Goal: Information Seeking & Learning: Learn about a topic

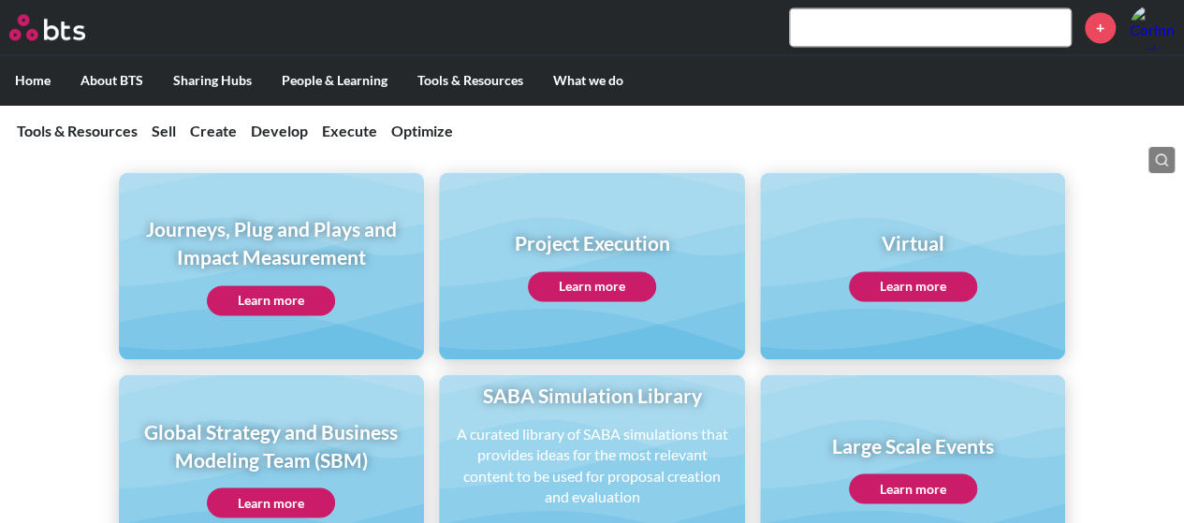
scroll to position [915, 0]
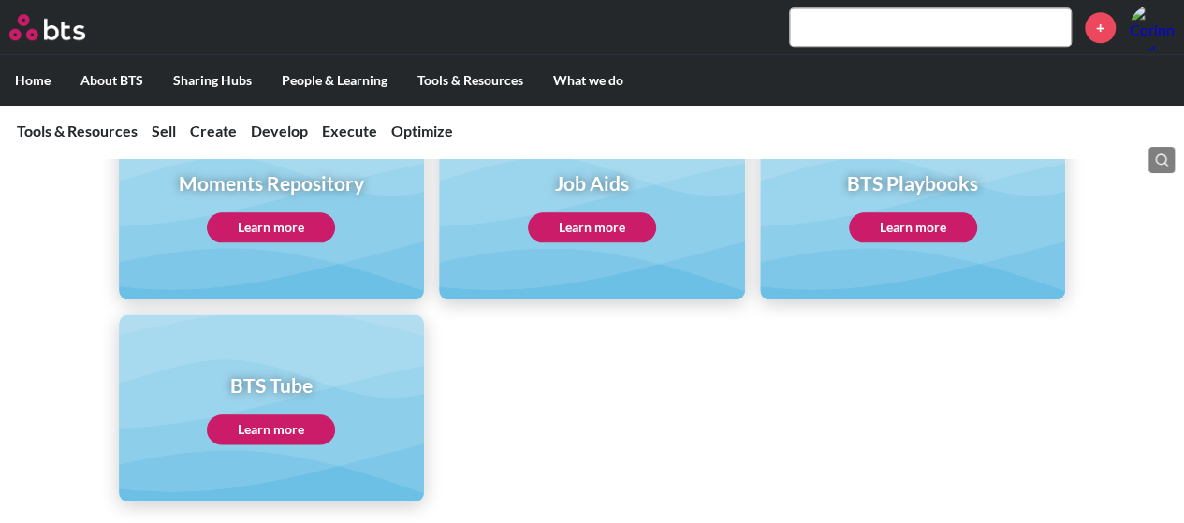
click at [827, 27] on input "text" at bounding box center [930, 26] width 281 height 37
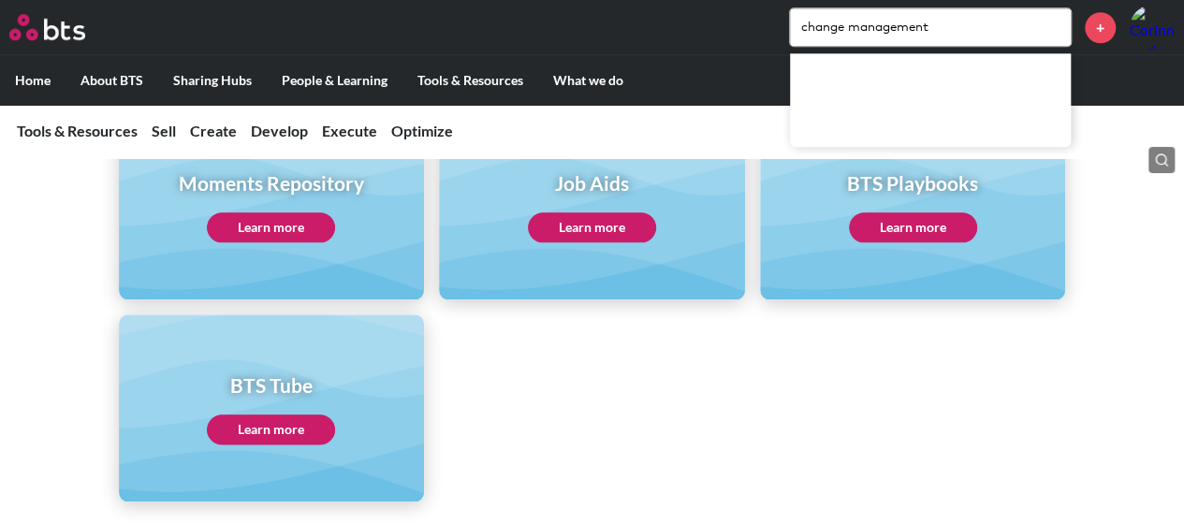
type input "change management"
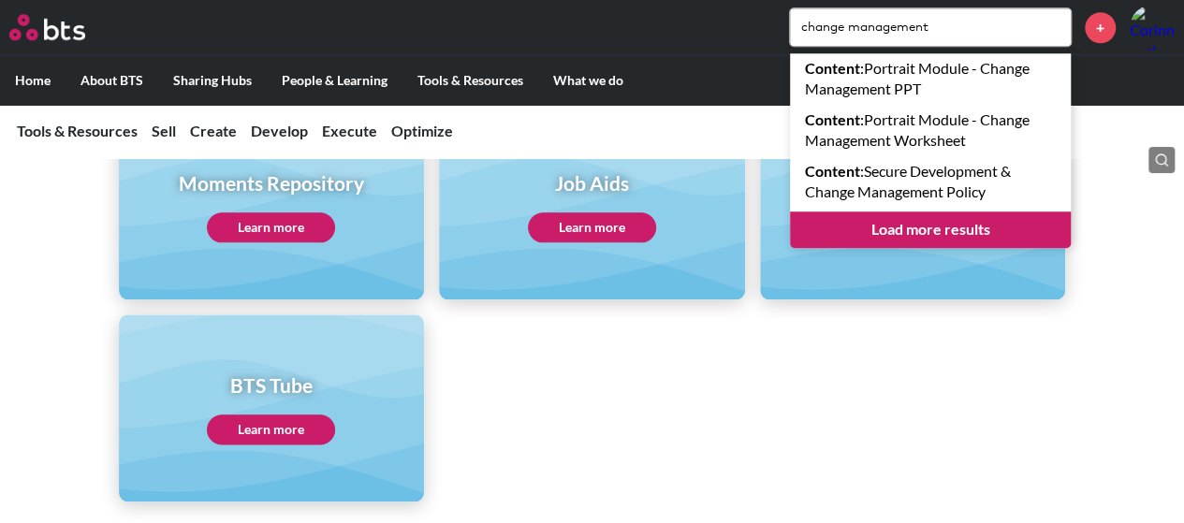
click at [926, 226] on link "Load more results" at bounding box center [930, 229] width 281 height 36
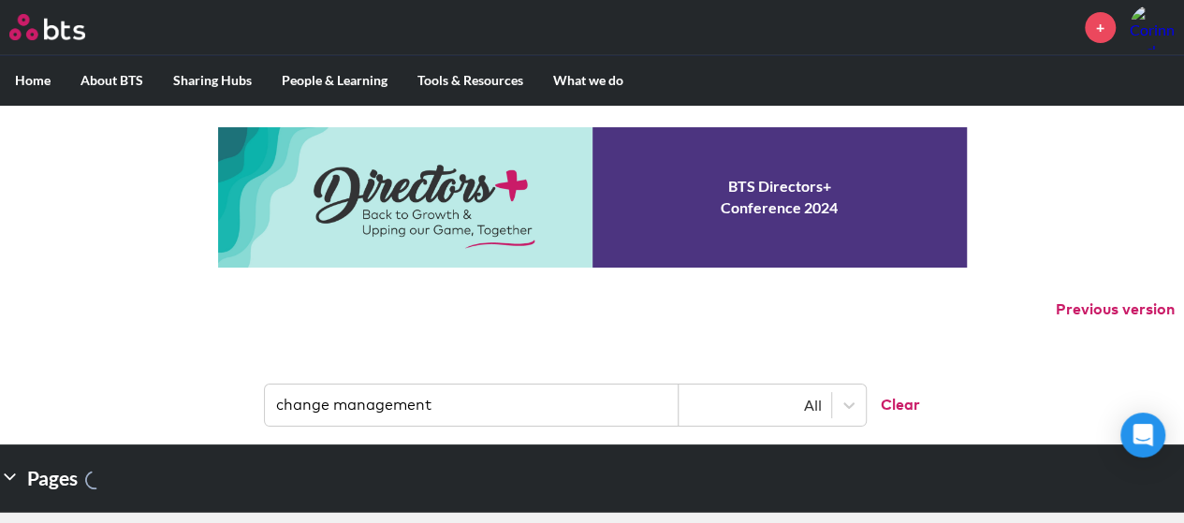
click at [49, 73] on label "Home" at bounding box center [32, 80] width 65 height 49
click at [0, 0] on input "Home" at bounding box center [0, 0] width 0 height 0
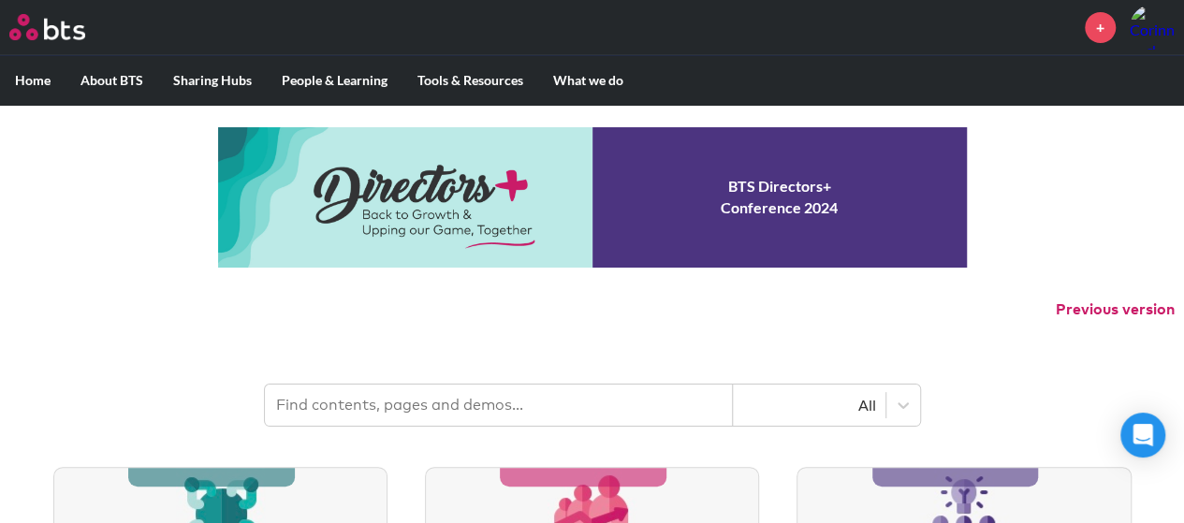
click at [559, 407] on input "text" at bounding box center [499, 405] width 468 height 41
type input "the hive"
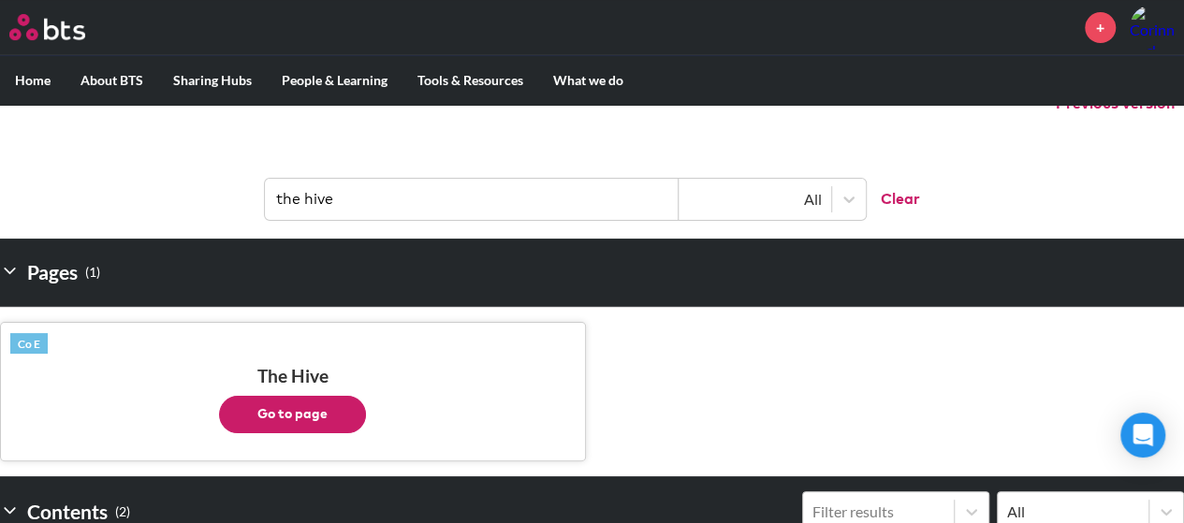
scroll to position [225, 0]
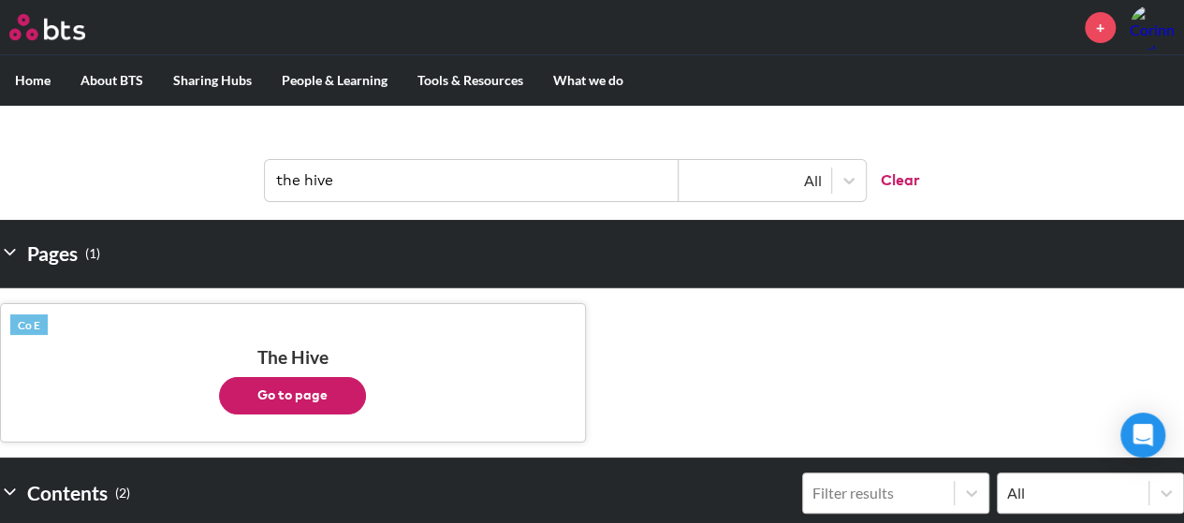
click at [315, 400] on button "Go to page" at bounding box center [292, 395] width 147 height 37
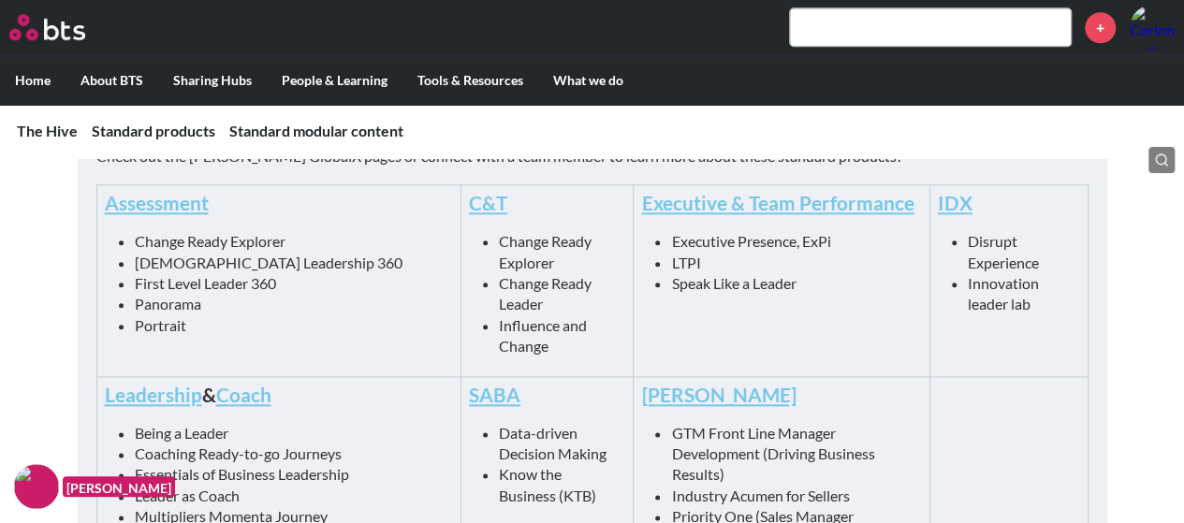
scroll to position [909, 0]
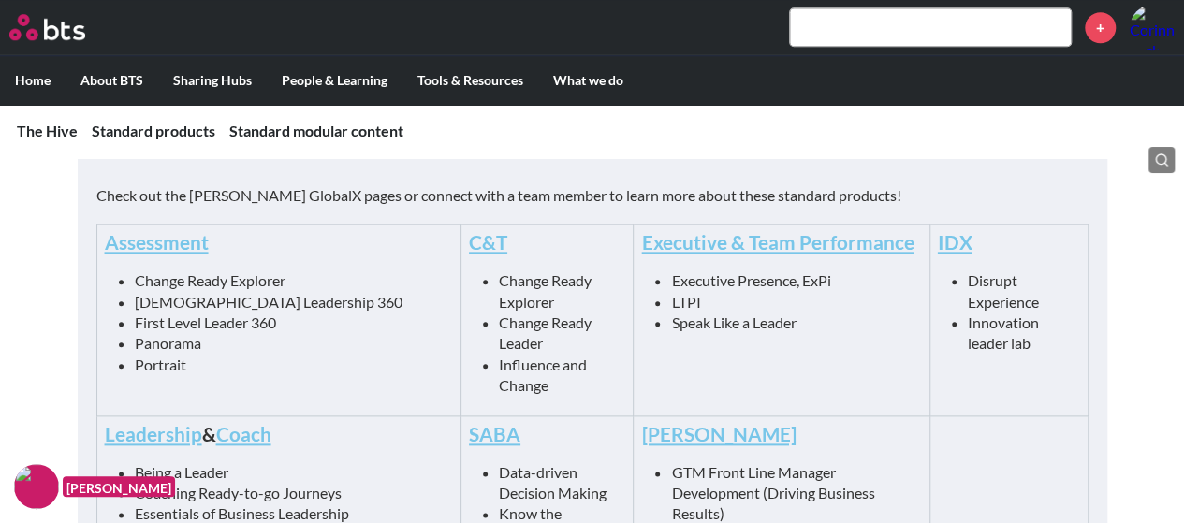
click at [499, 329] on li "Change Ready Leader" at bounding box center [555, 334] width 112 height 42
click at [469, 249] on link "C&T" at bounding box center [488, 241] width 38 height 23
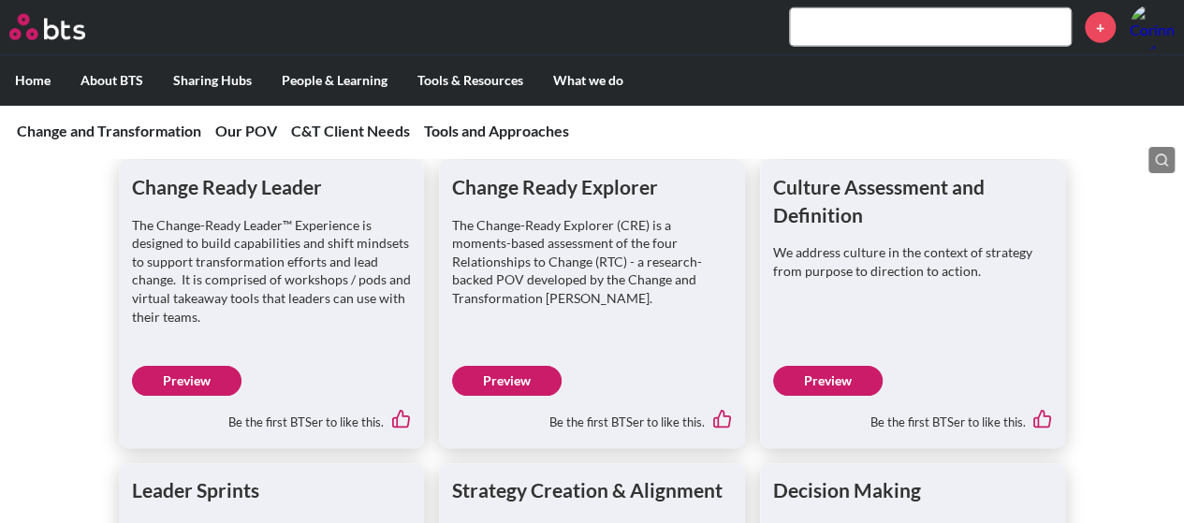
scroll to position [2409, 0]
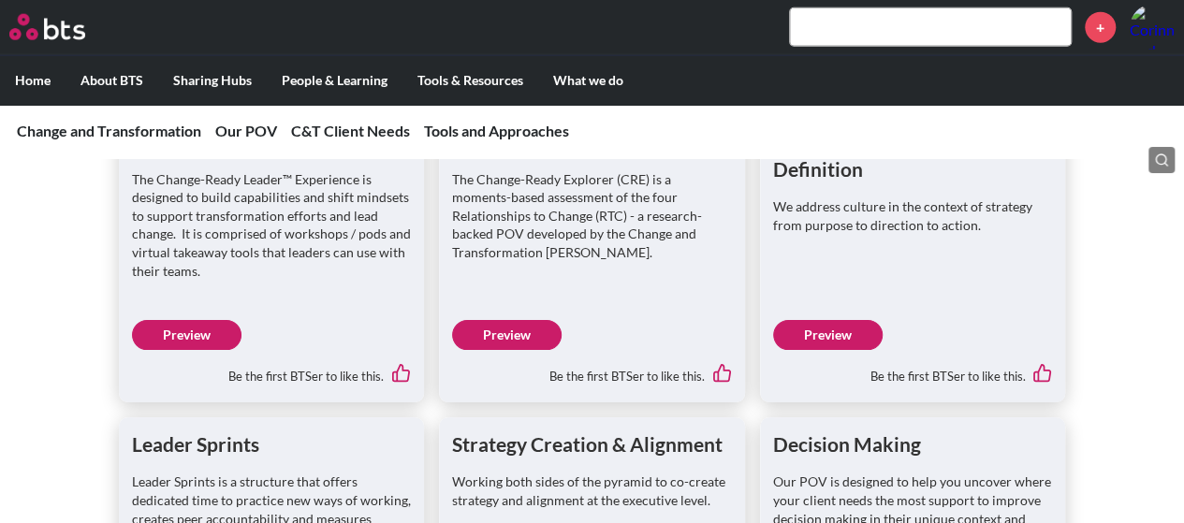
click at [187, 332] on link "Preview" at bounding box center [186, 335] width 109 height 30
